Goal: Navigation & Orientation: Find specific page/section

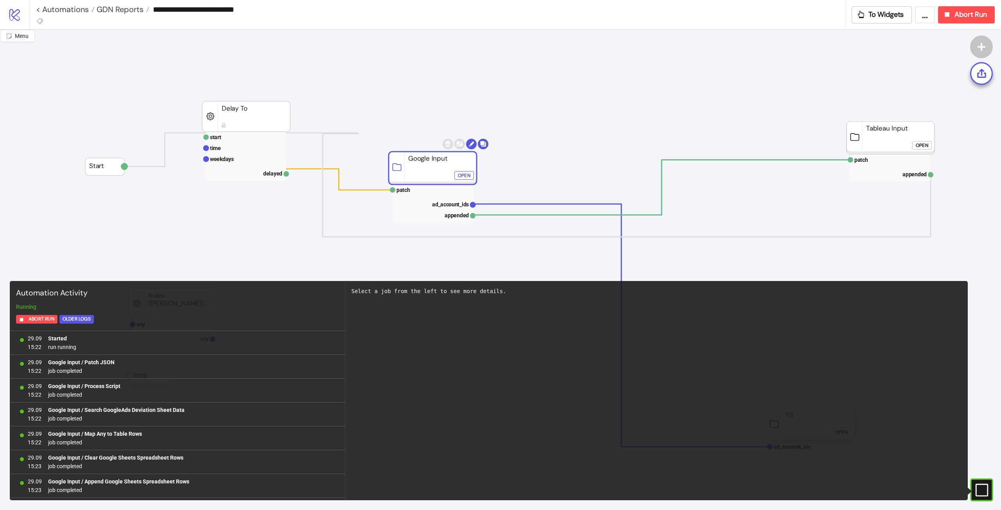
click at [988, 492] on g at bounding box center [977, 490] width 22 height 13
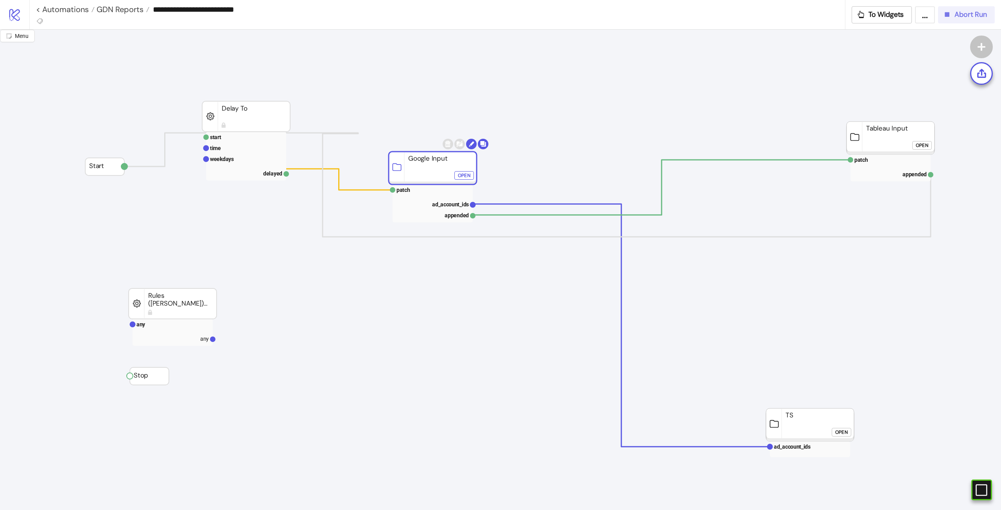
click at [954, 17] on div "Abort Run" at bounding box center [965, 14] width 44 height 9
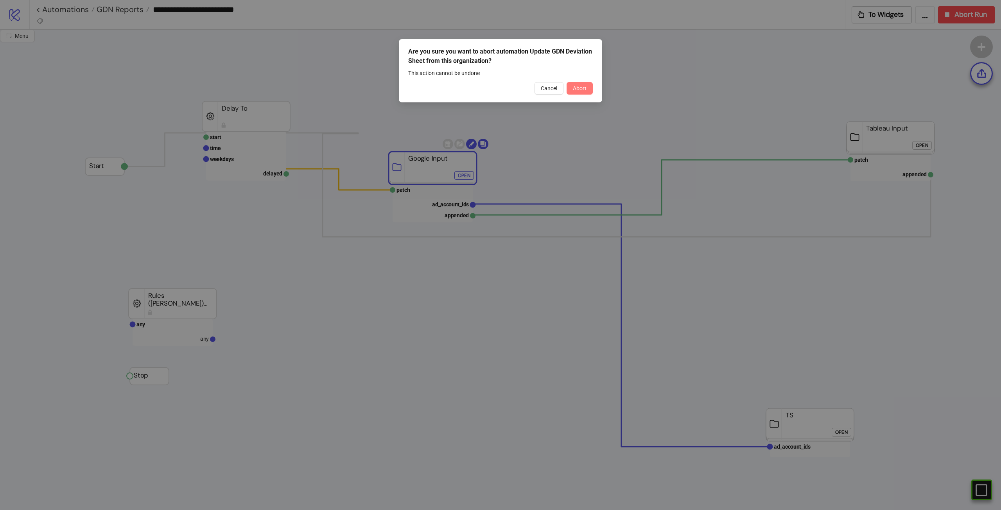
click at [580, 90] on span "Abort" at bounding box center [580, 88] width 14 height 6
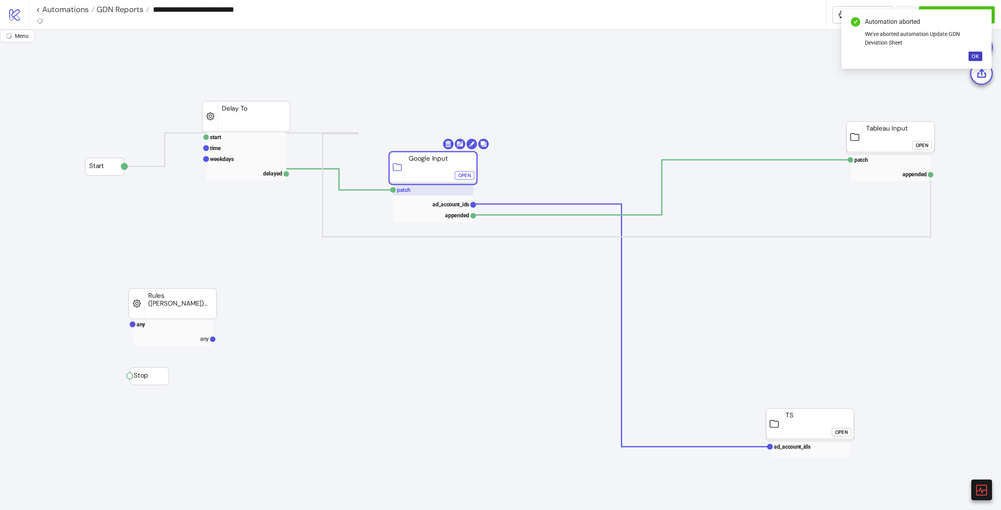
click at [415, 189] on rect at bounding box center [433, 190] width 80 height 11
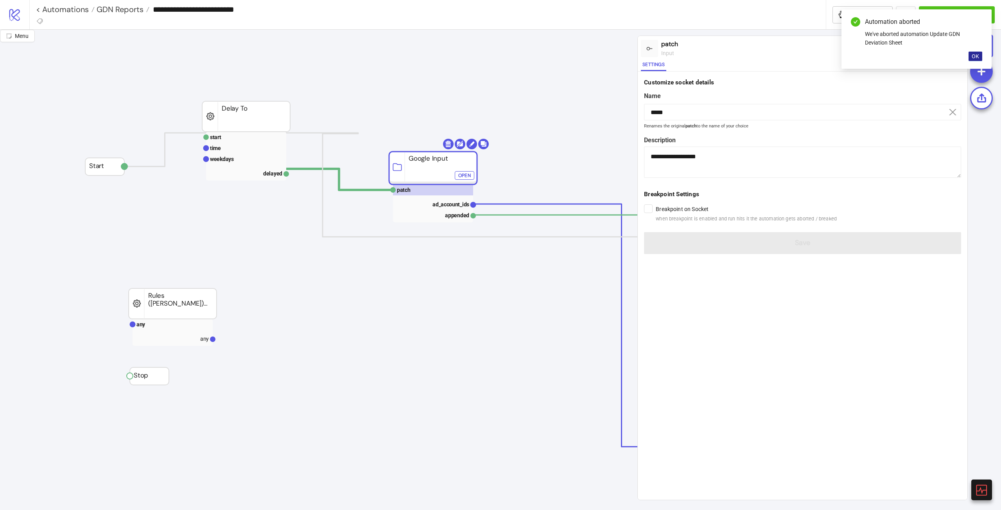
click at [977, 56] on span "OK" at bounding box center [975, 56] width 7 height 6
click at [878, 48] on div "Run from here" at bounding box center [889, 48] width 36 height 9
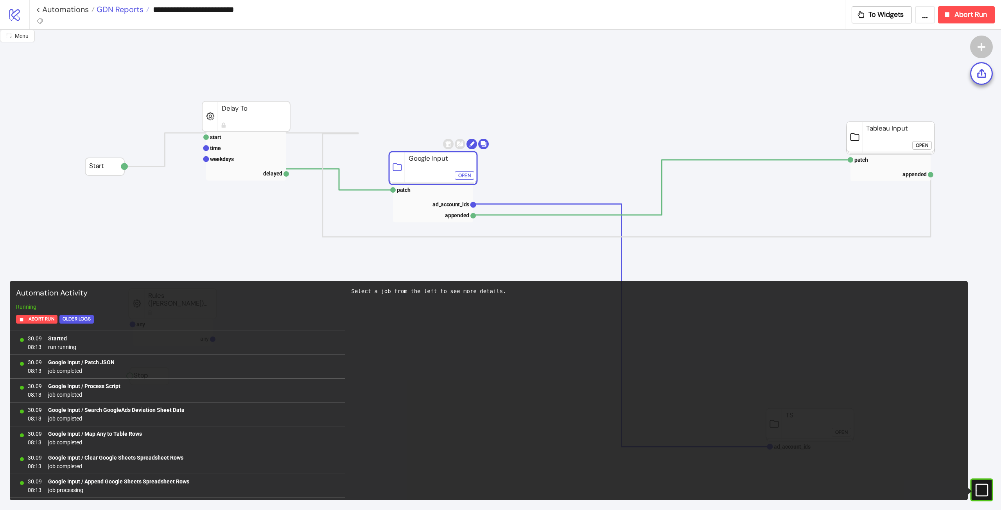
click at [123, 7] on span "GDN Reports" at bounding box center [119, 9] width 49 height 10
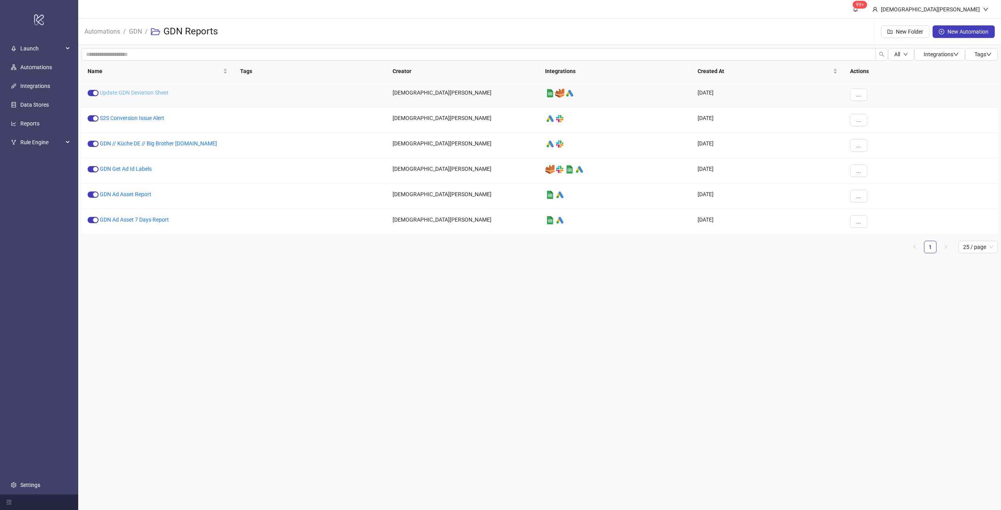
click at [156, 95] on link "Update GDN Deviation Sheet" at bounding box center [134, 93] width 69 height 6
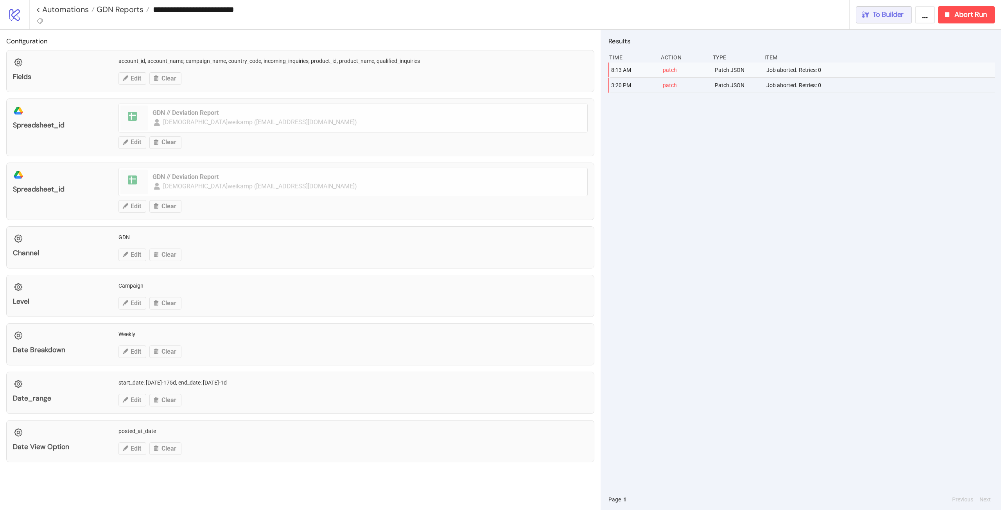
click at [894, 10] on span "To Builder" at bounding box center [888, 14] width 31 height 9
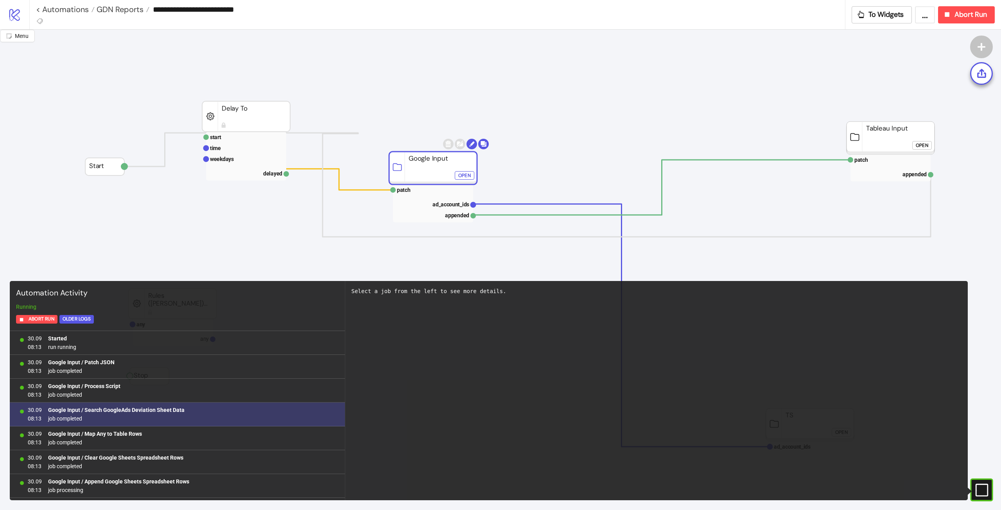
scroll to position [93, 0]
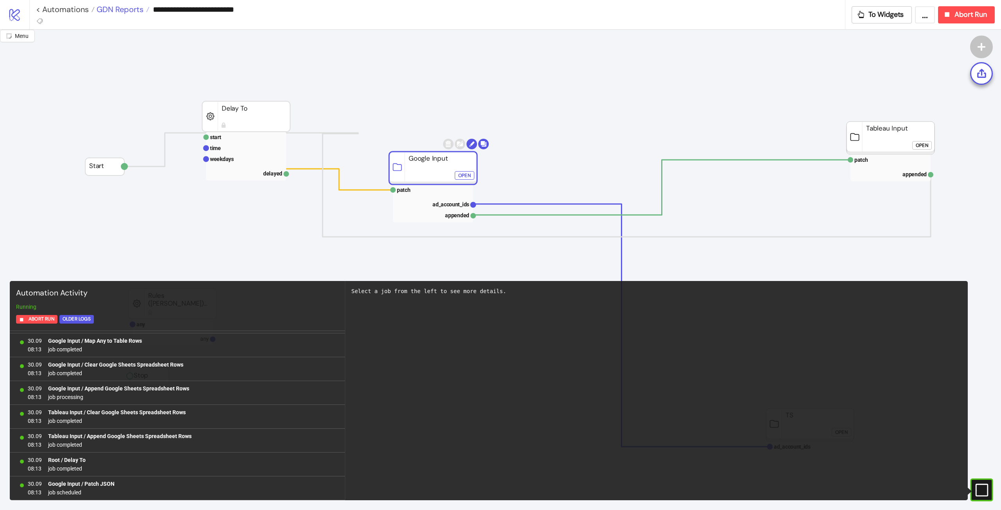
click at [122, 11] on span "GDN Reports" at bounding box center [119, 9] width 49 height 10
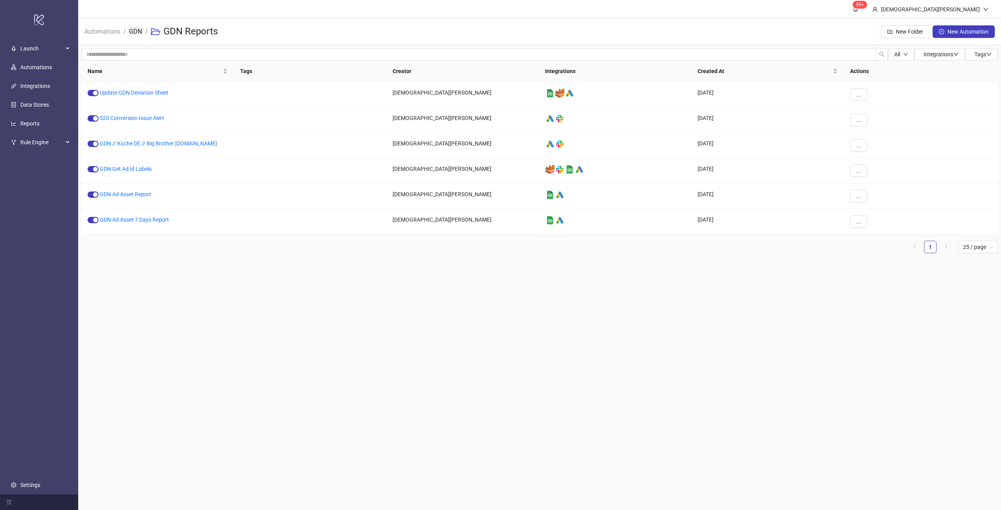
click at [136, 30] on link "GDN" at bounding box center [136, 31] width 16 height 9
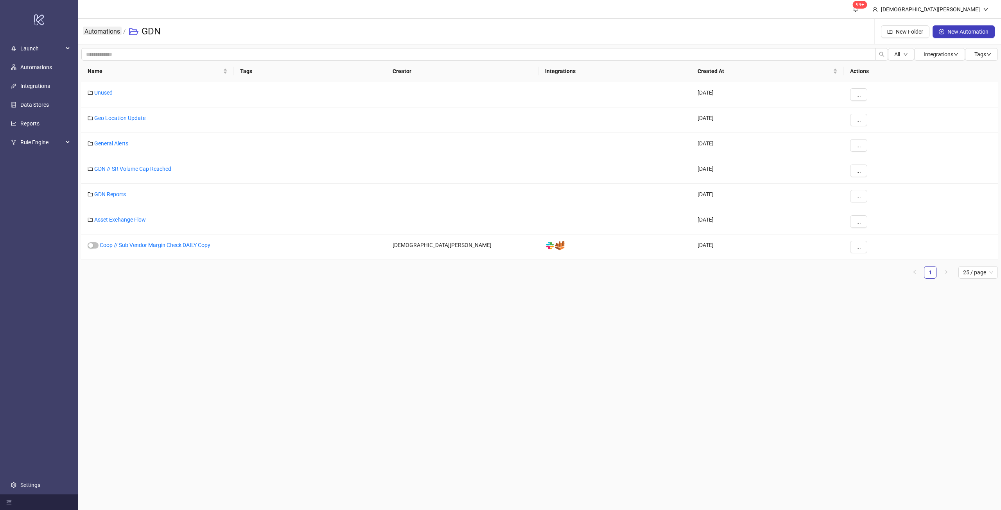
click at [111, 29] on link "Automations" at bounding box center [102, 31] width 39 height 9
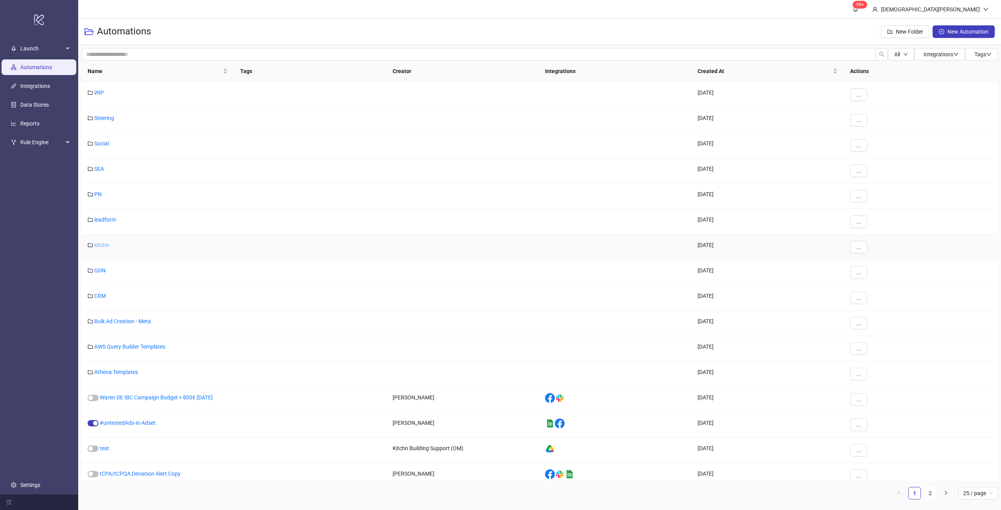
click at [106, 248] on link "kitchn" at bounding box center [101, 245] width 15 height 6
click at [104, 245] on link "kitchn" at bounding box center [101, 245] width 15 height 6
click at [102, 169] on link "SEA" at bounding box center [99, 169] width 10 height 6
click at [98, 194] on link "PN" at bounding box center [97, 194] width 7 height 6
click at [104, 269] on link "GDN" at bounding box center [99, 271] width 11 height 6
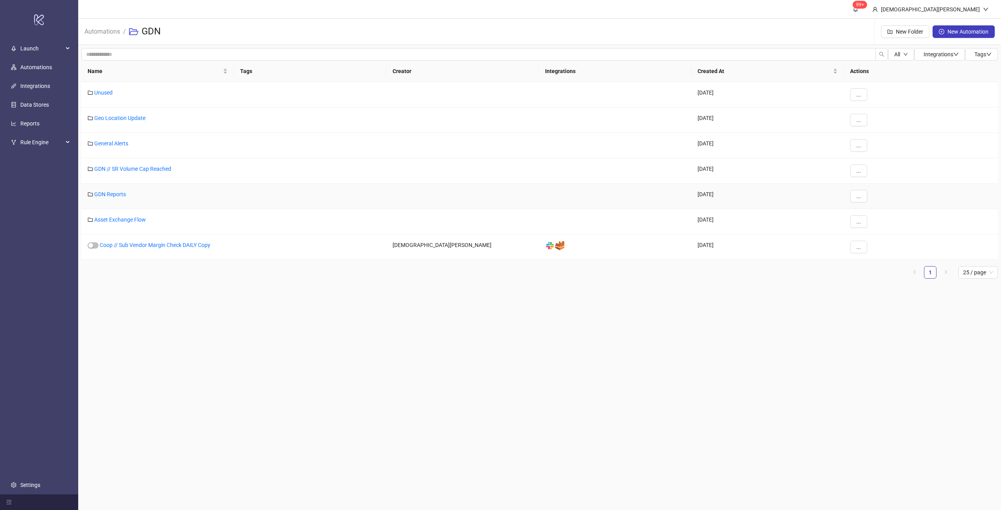
click at [123, 198] on div "GDN Reports" at bounding box center [157, 196] width 153 height 25
click at [123, 194] on link "GDN Reports" at bounding box center [110, 194] width 32 height 6
click at [130, 168] on link "GDN // SR Volume Cap Reached" at bounding box center [132, 169] width 77 height 6
click at [115, 143] on link "General Alerts" at bounding box center [111, 143] width 34 height 6
click at [129, 119] on link "Geo Location Update" at bounding box center [119, 118] width 51 height 6
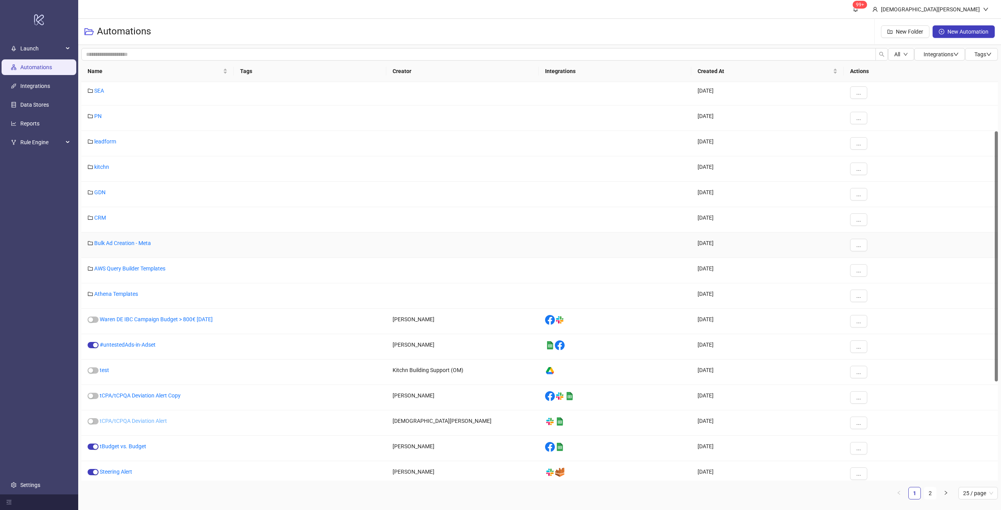
scroll to position [237, 0]
